Goal: Task Accomplishment & Management: Manage account settings

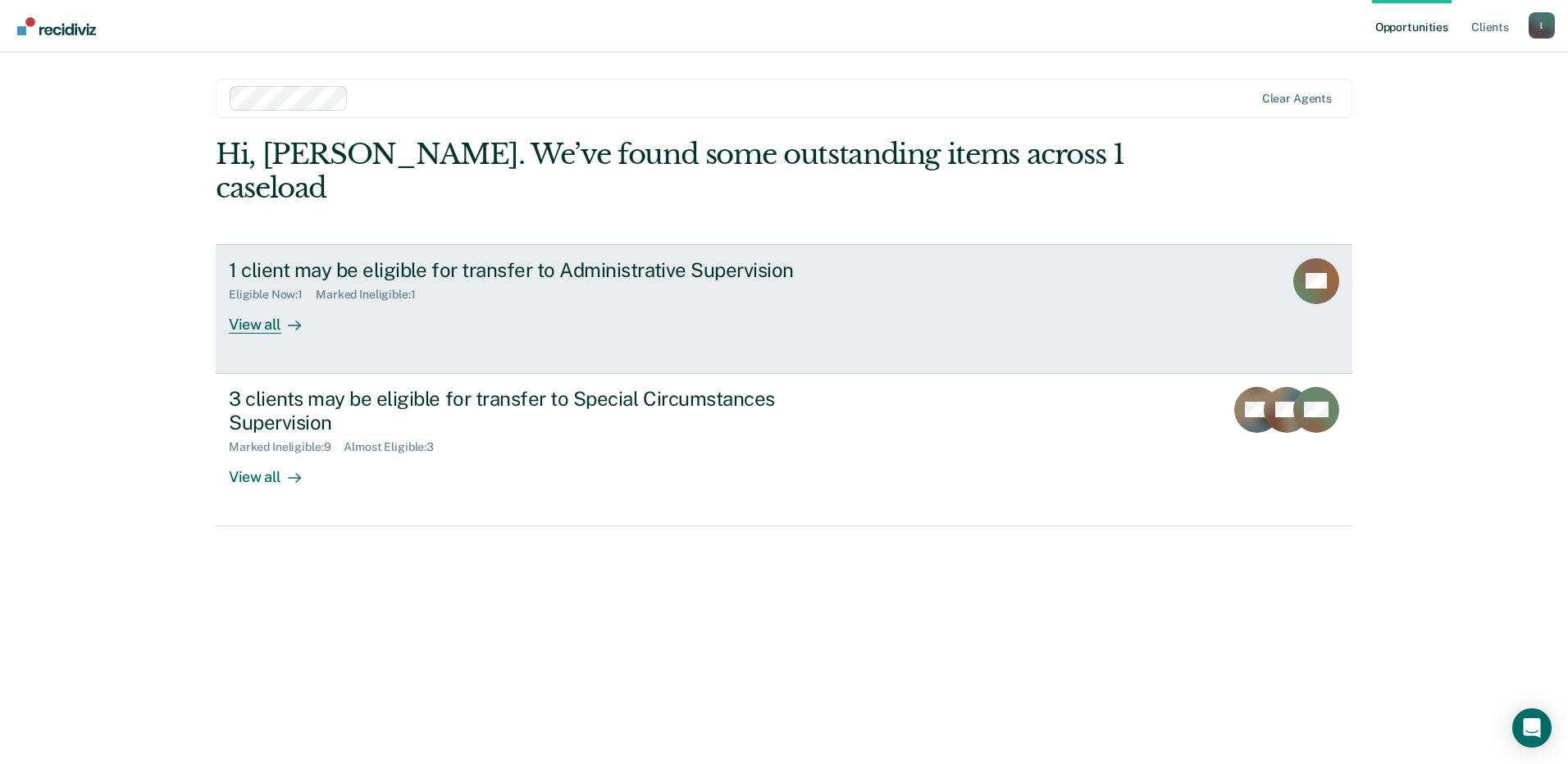
click at [401, 288] on div "Marked Ineligible : 1" at bounding box center [372, 294] width 113 height 14
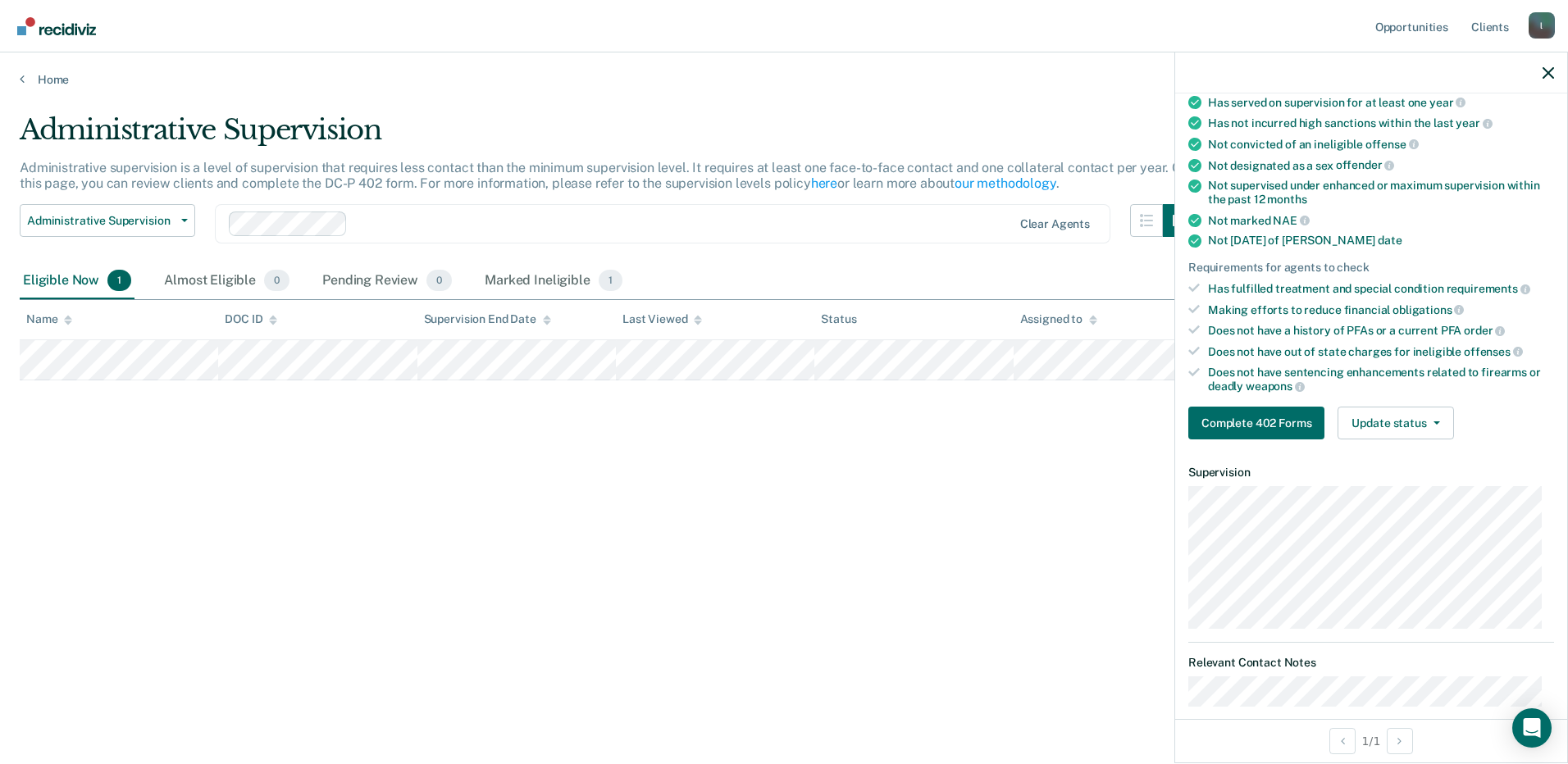
scroll to position [164, 0]
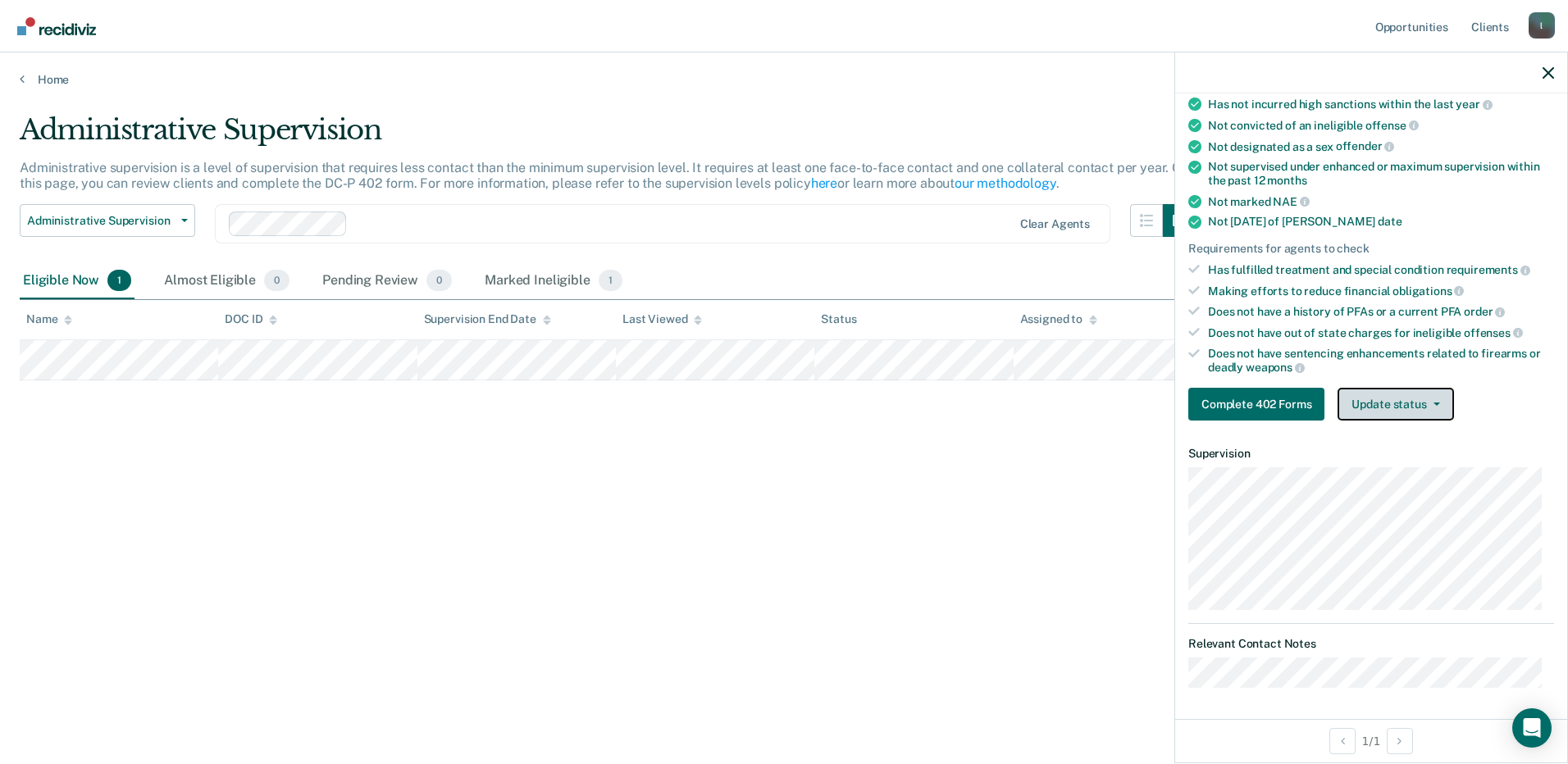
click at [1426, 412] on button "Update status" at bounding box center [1396, 404] width 115 height 33
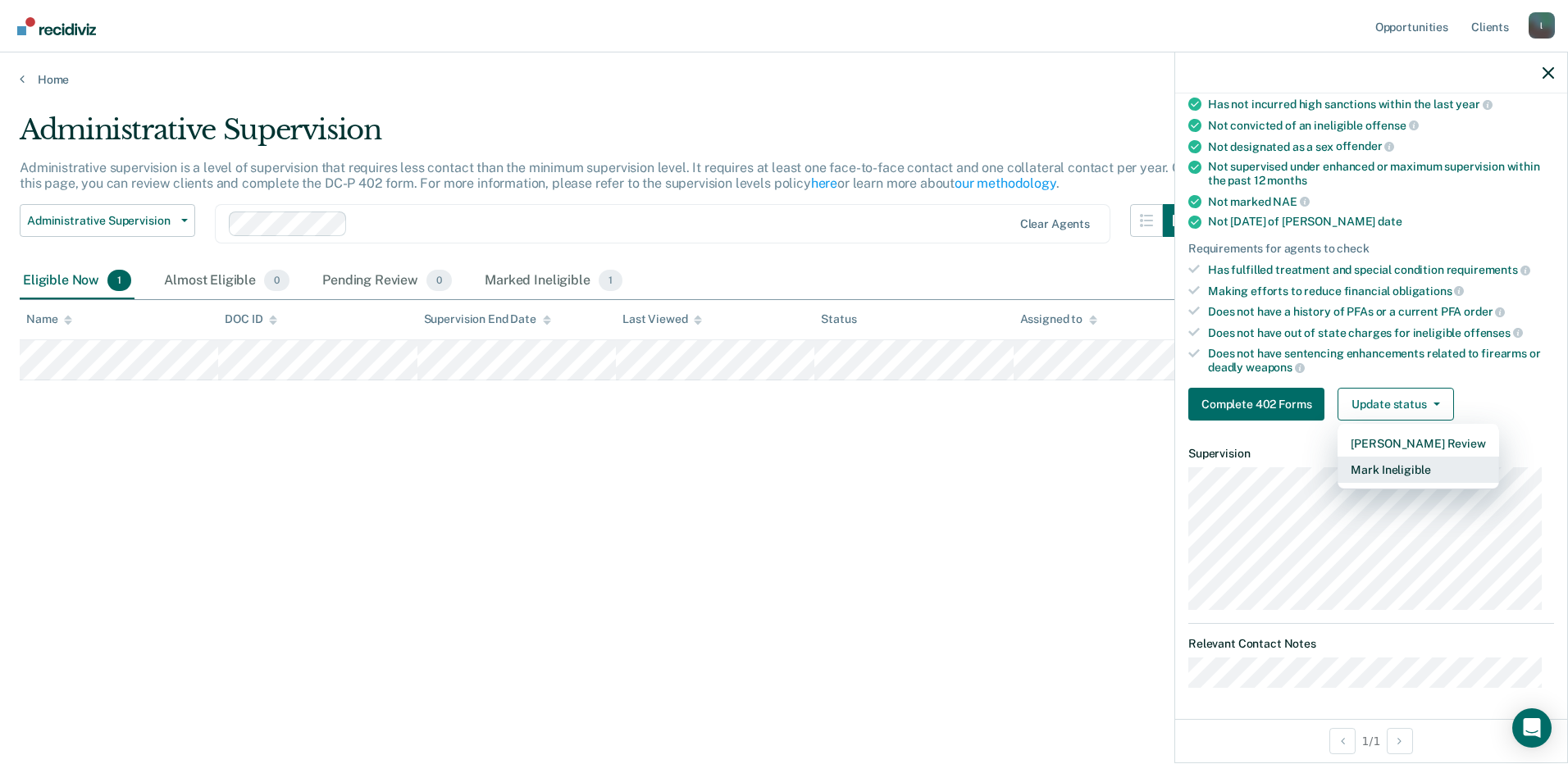
click at [1408, 468] on button "Mark Ineligible" at bounding box center [1418, 470] width 160 height 27
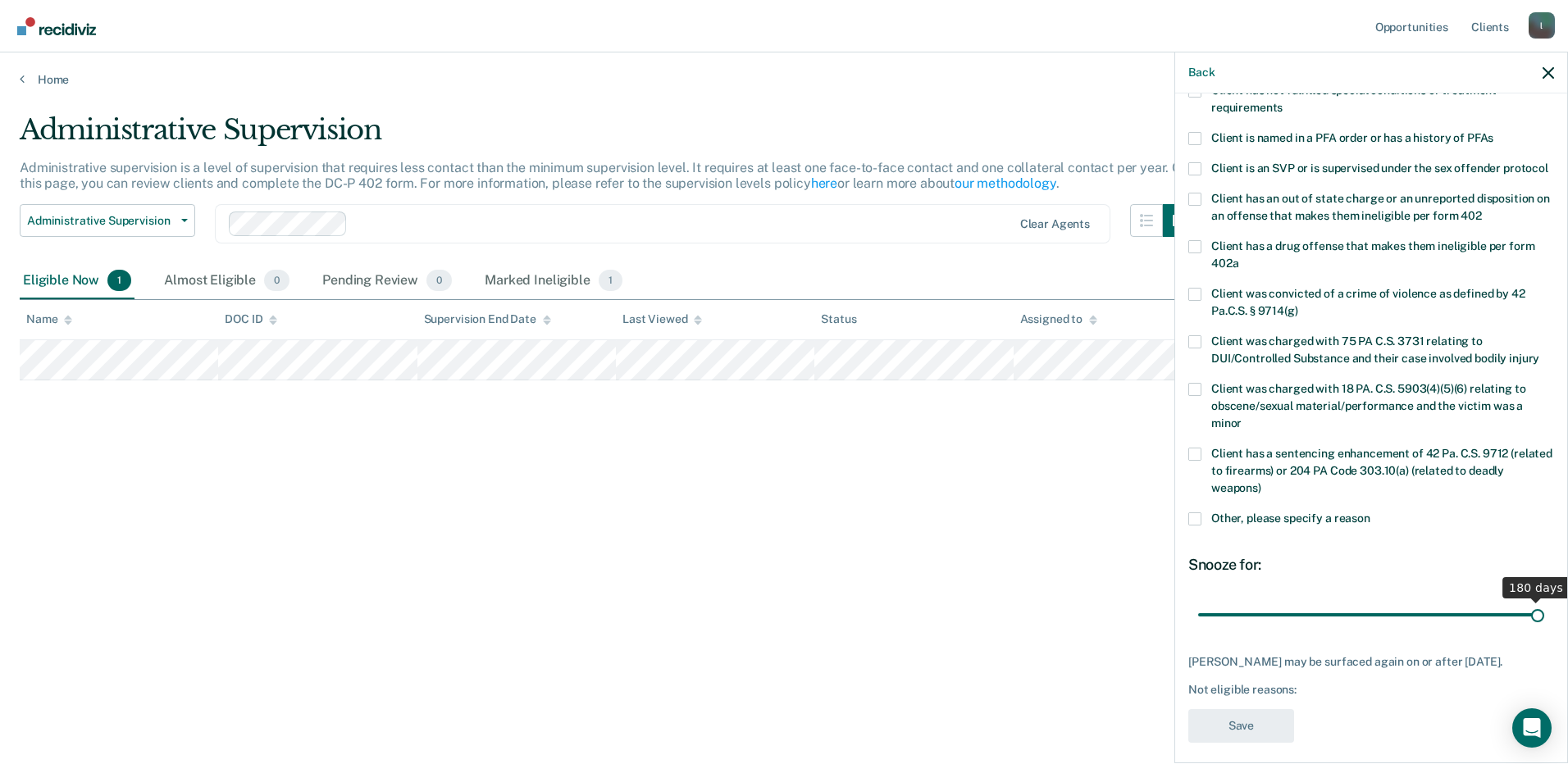
drag, startPoint x: 1301, startPoint y: 628, endPoint x: 1529, endPoint y: 628, distance: 228.0
type input "180"
click at [1529, 628] on input "range" at bounding box center [1372, 614] width 346 height 28
click at [1287, 525] on span "Other, please specify a reason" at bounding box center [1291, 518] width 159 height 13
click at [1371, 512] on input "Other, please specify a reason" at bounding box center [1371, 512] width 0 height 0
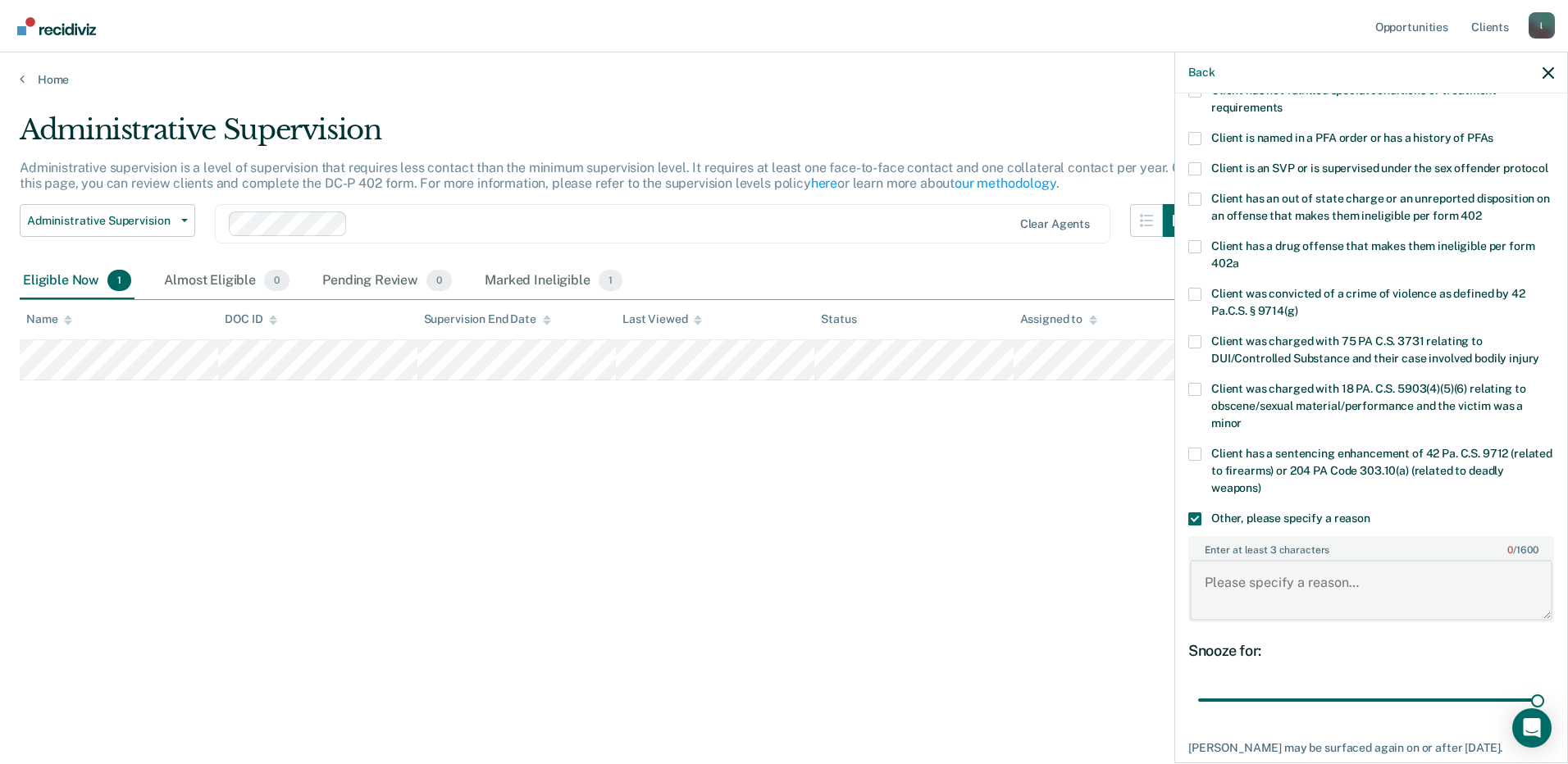
click at [1321, 606] on textarea "Enter at least 3 characters 0 / 1600" at bounding box center [1372, 590] width 363 height 60
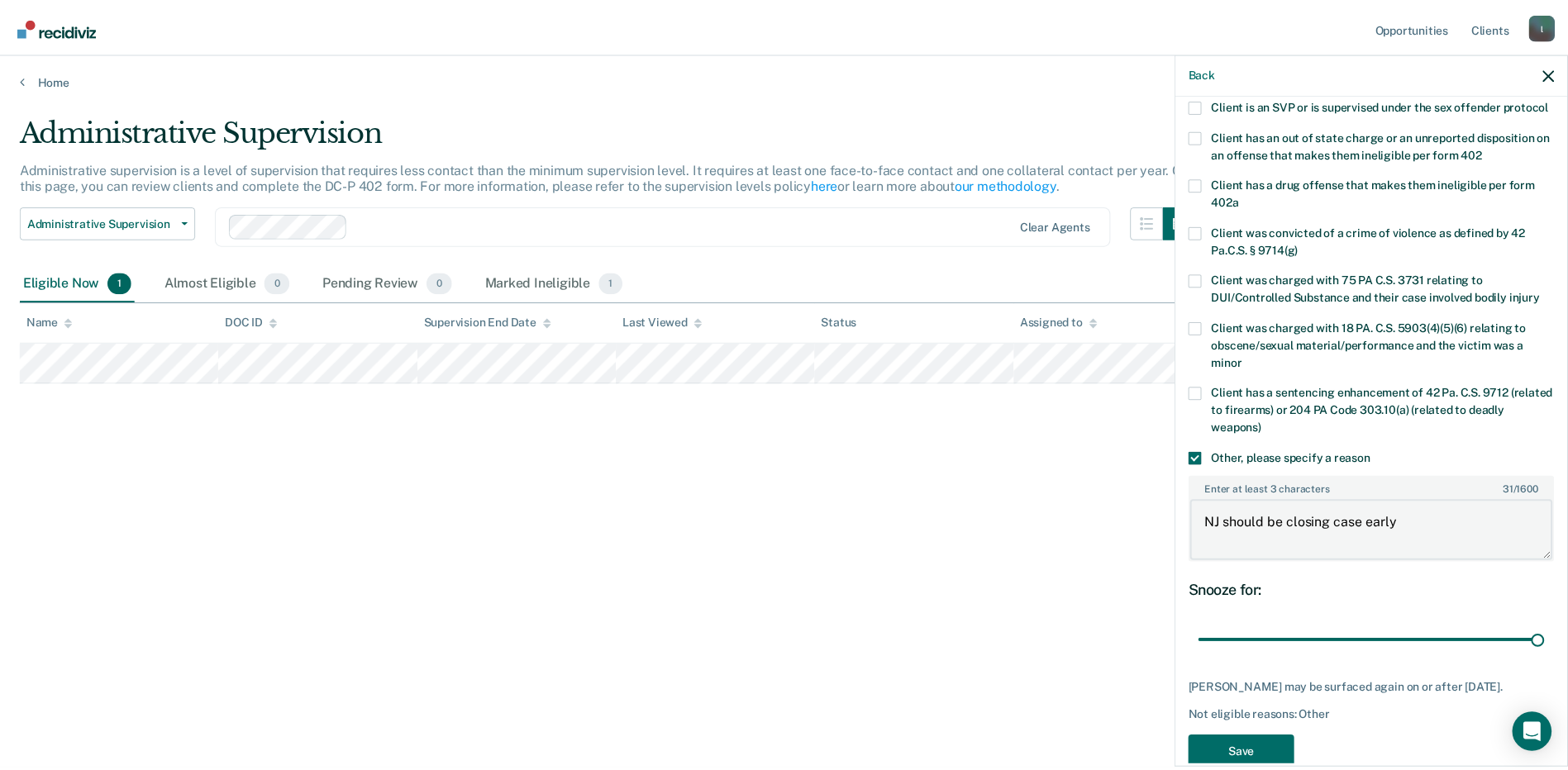
scroll to position [280, 0]
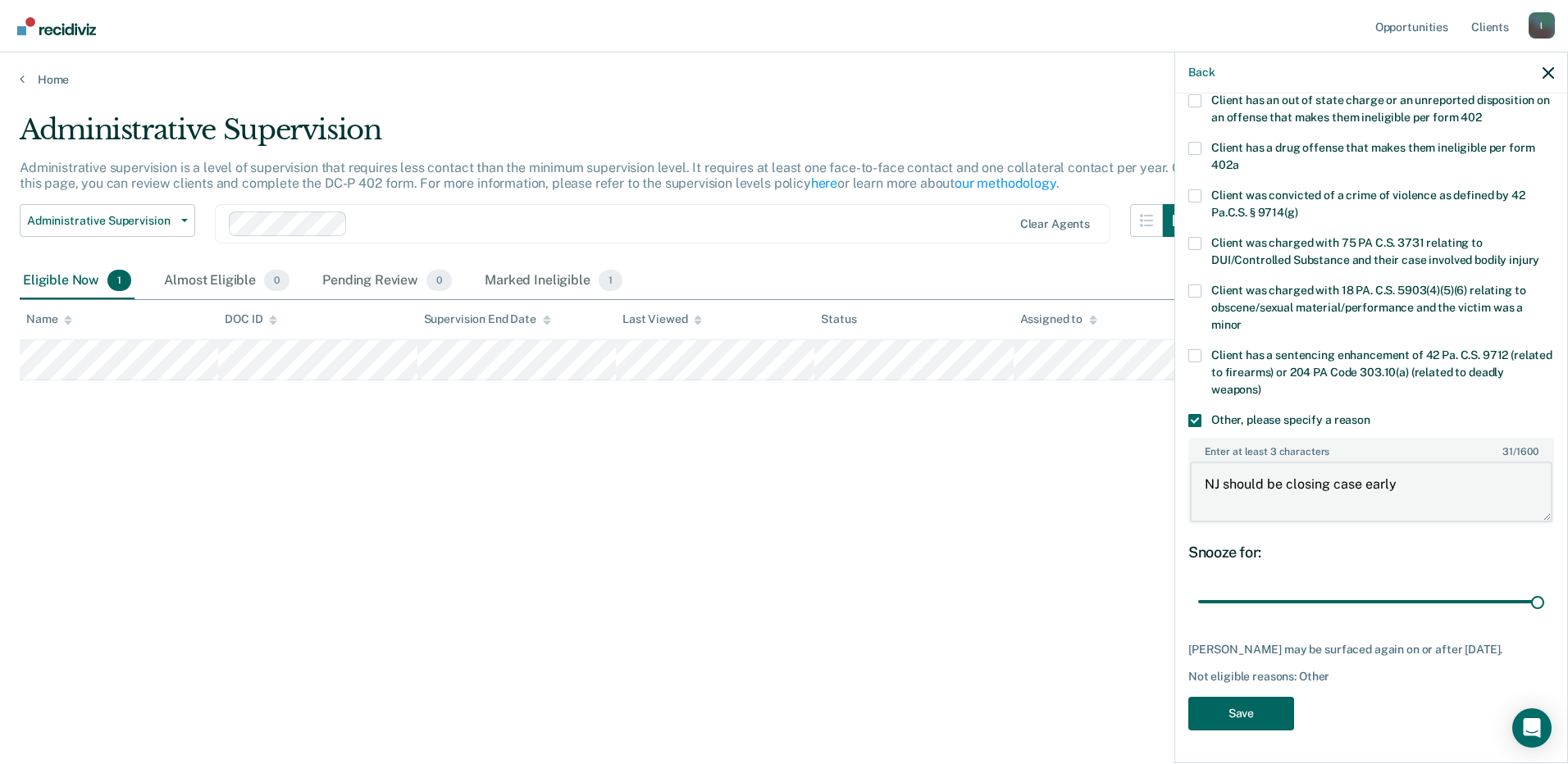
type textarea "NJ should be closing case early"
click at [1283, 713] on button "Save" at bounding box center [1241, 714] width 105 height 34
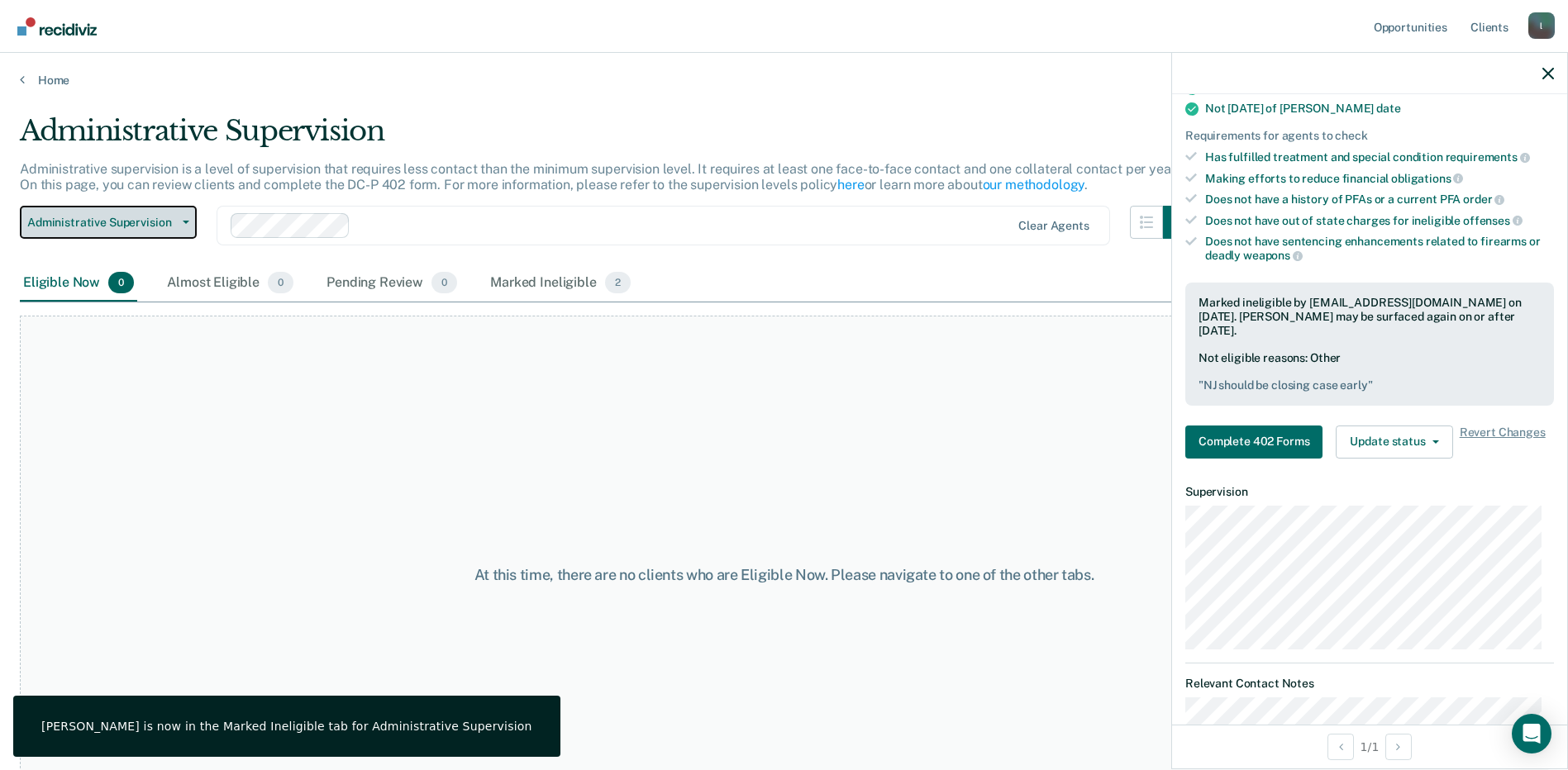
click at [177, 227] on button "Administrative Supervision" at bounding box center [108, 223] width 177 height 33
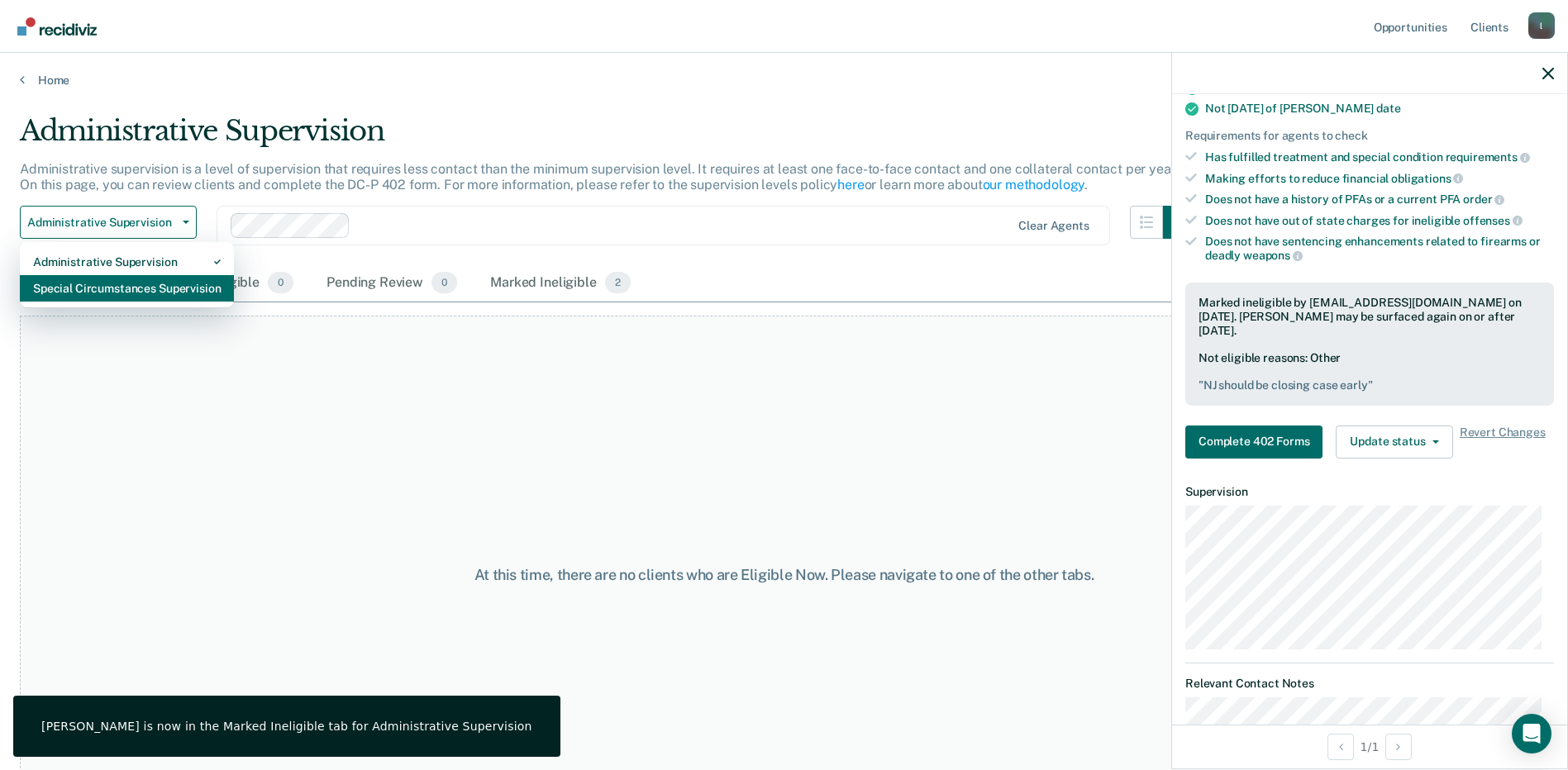
click at [161, 283] on div "Special Circumstances Supervision" at bounding box center [127, 288] width 187 height 27
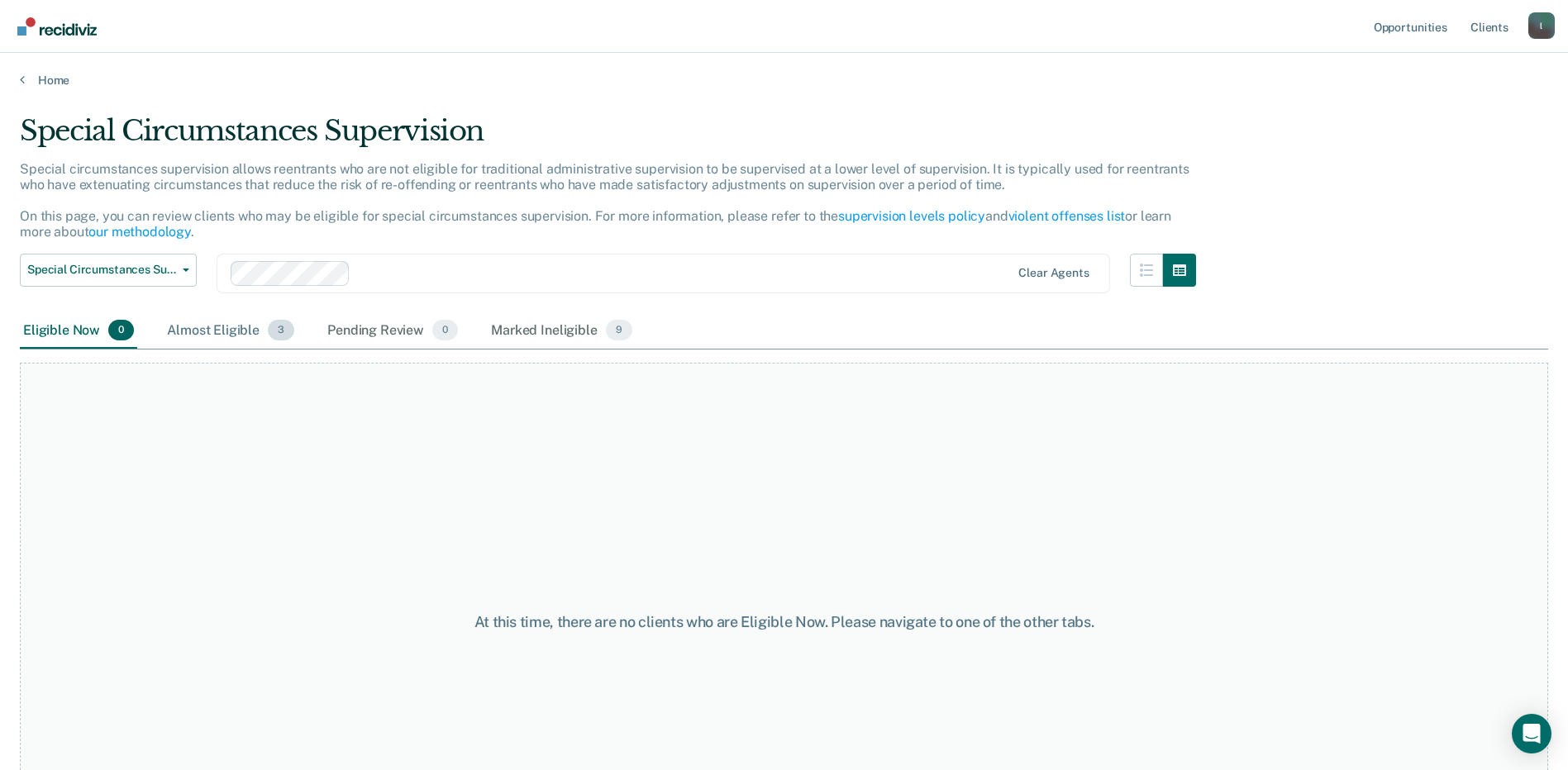
click at [198, 340] on div "Almost Eligible 3" at bounding box center [230, 331] width 134 height 36
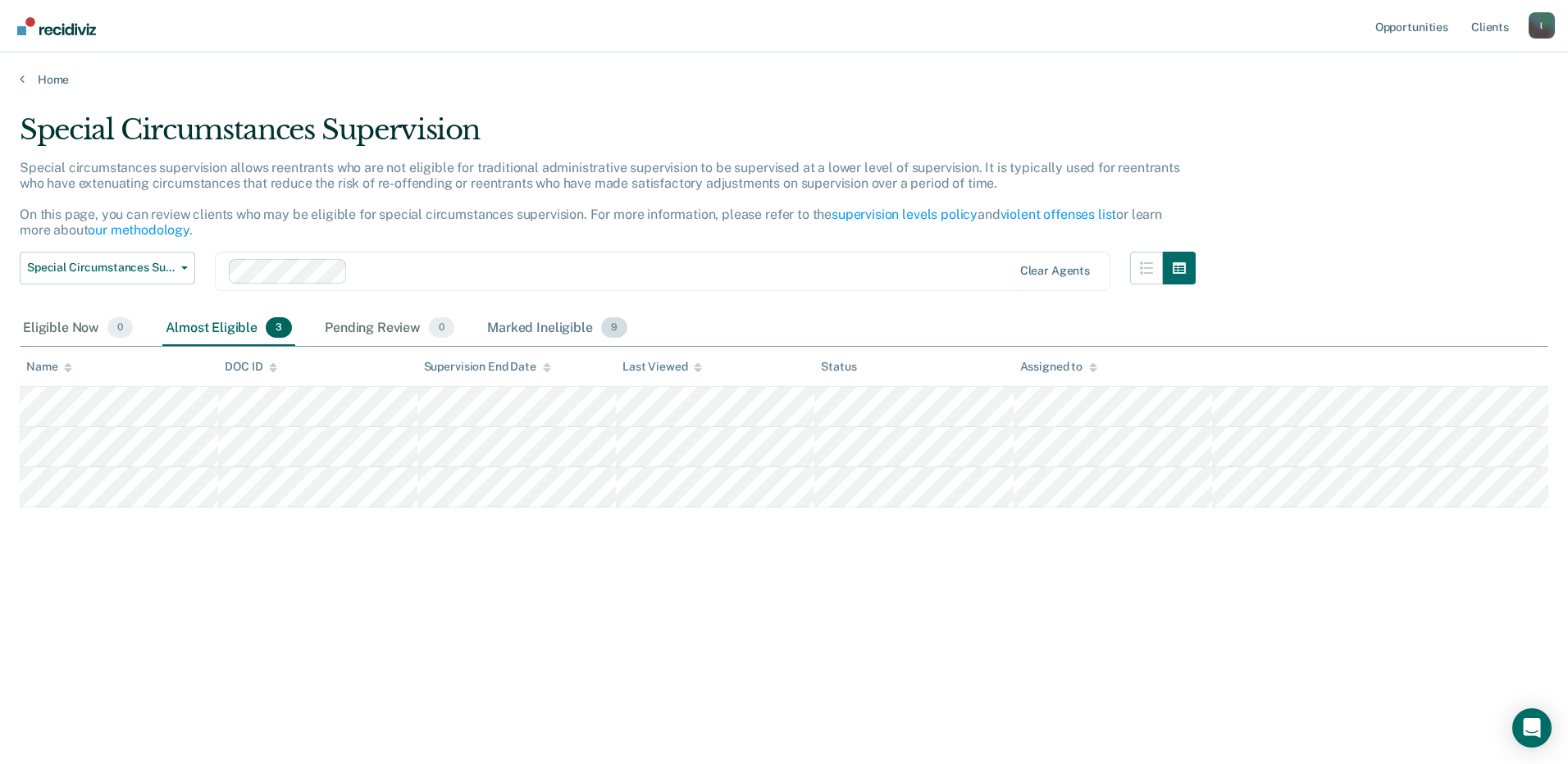
click at [513, 326] on div "Marked Ineligible 9" at bounding box center [557, 328] width 147 height 36
